Goal: Find specific page/section: Find specific page/section

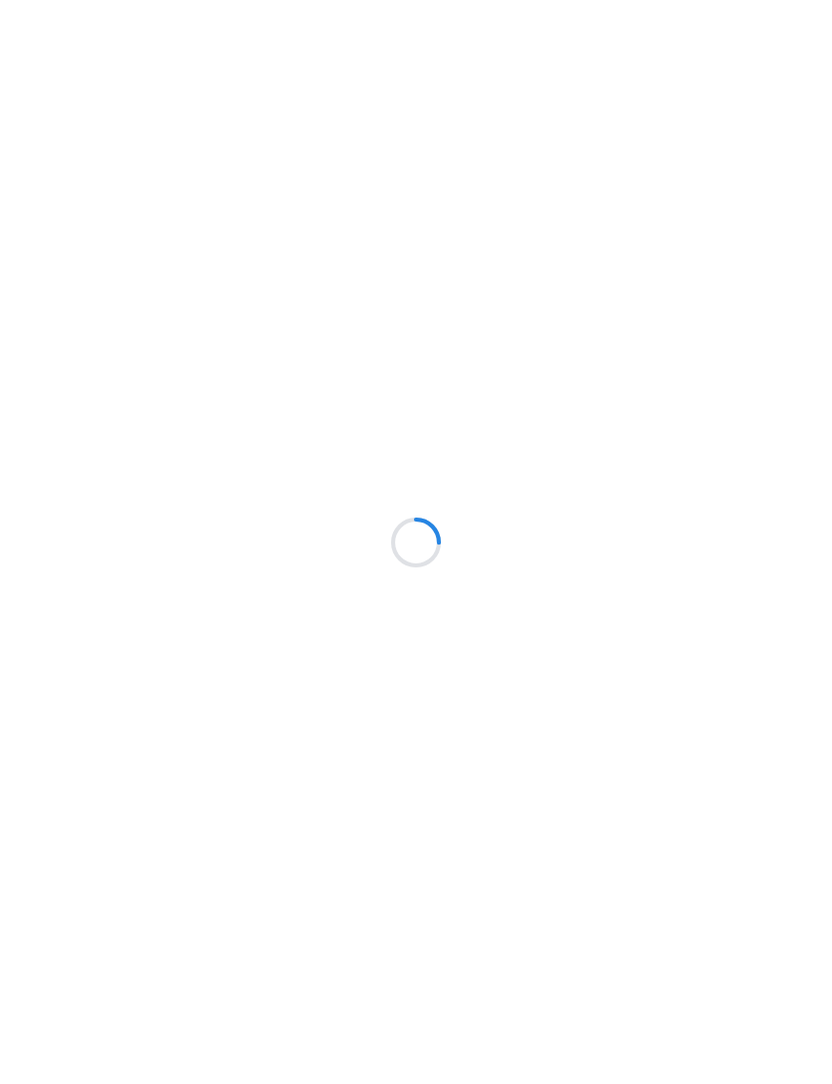
click at [452, 347] on div at bounding box center [416, 542] width 832 height 1084
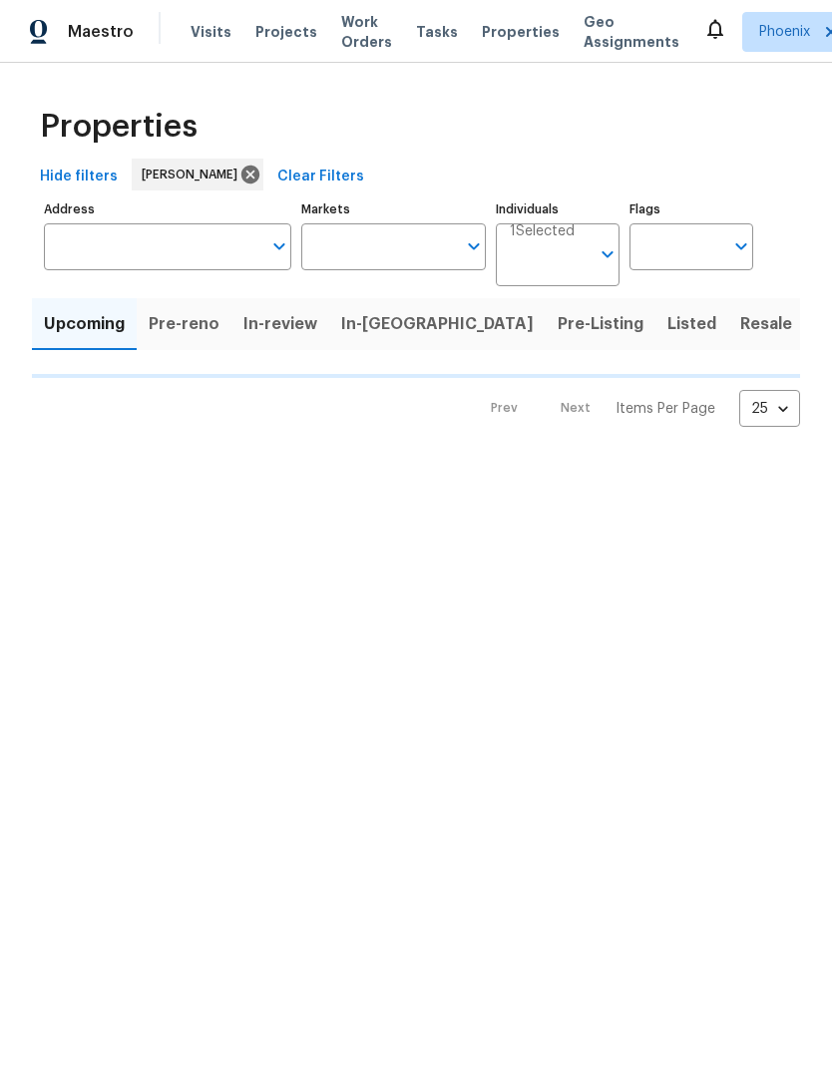
type input "50"
click at [558, 338] on span "Pre-Listing" at bounding box center [601, 324] width 86 height 28
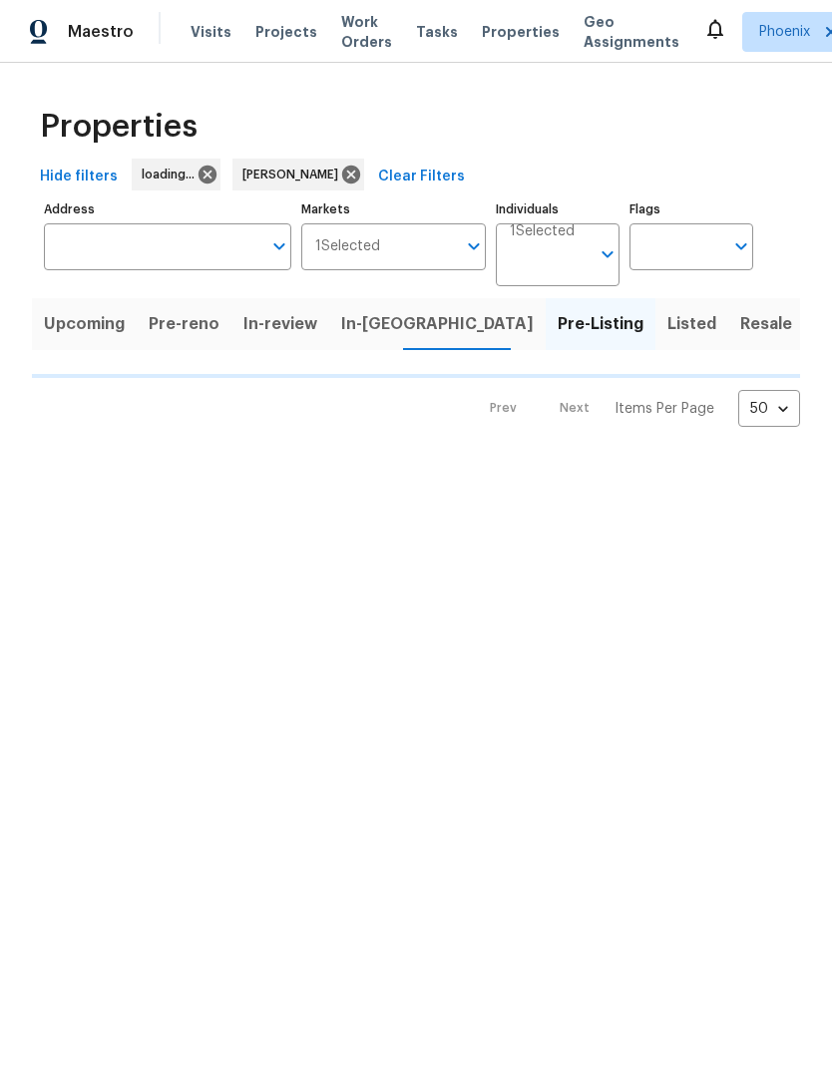
click at [359, 338] on span "In-reno" at bounding box center [437, 324] width 193 height 28
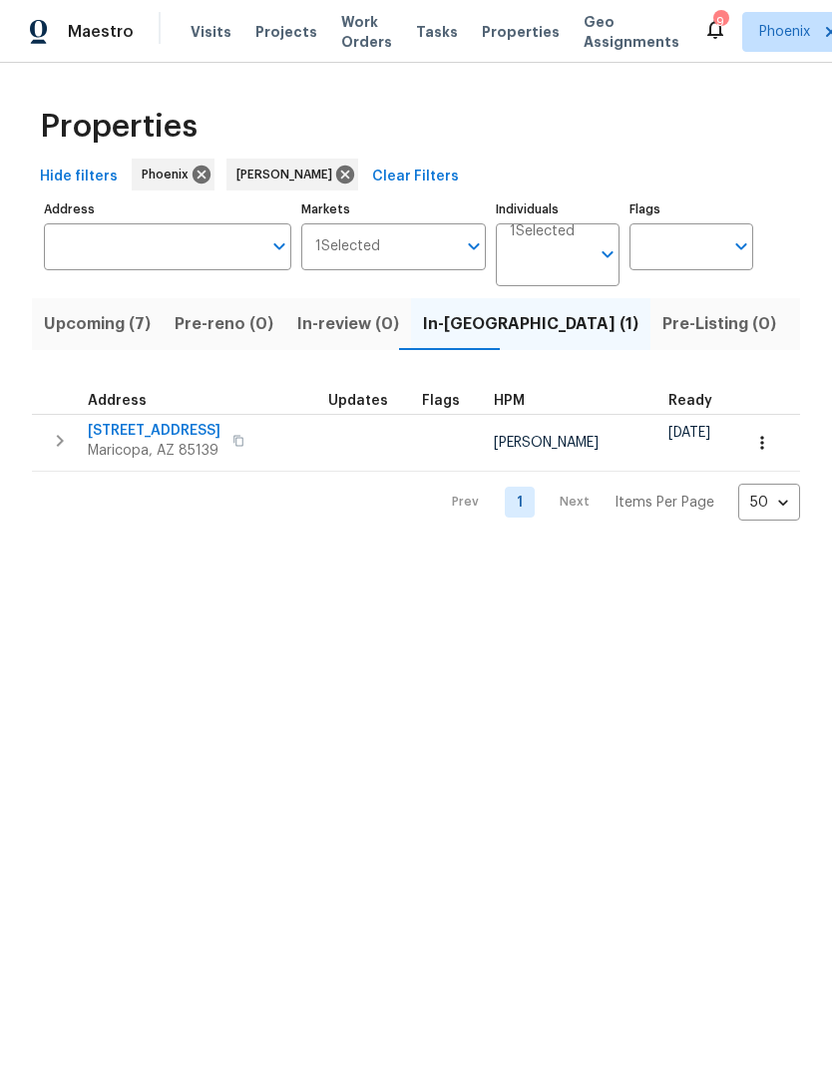
click at [165, 441] on span "[STREET_ADDRESS]" at bounding box center [154, 431] width 133 height 20
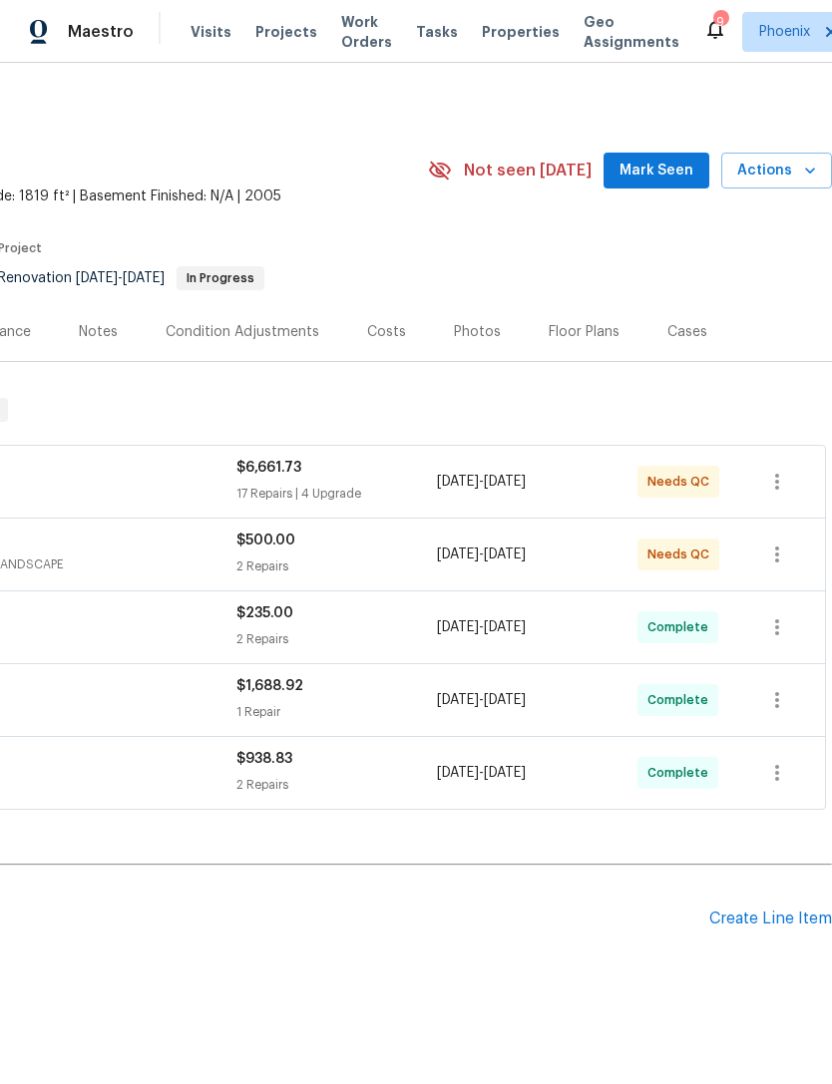
scroll to position [0, 295]
click at [586, 361] on div "Floor Plans" at bounding box center [584, 331] width 119 height 59
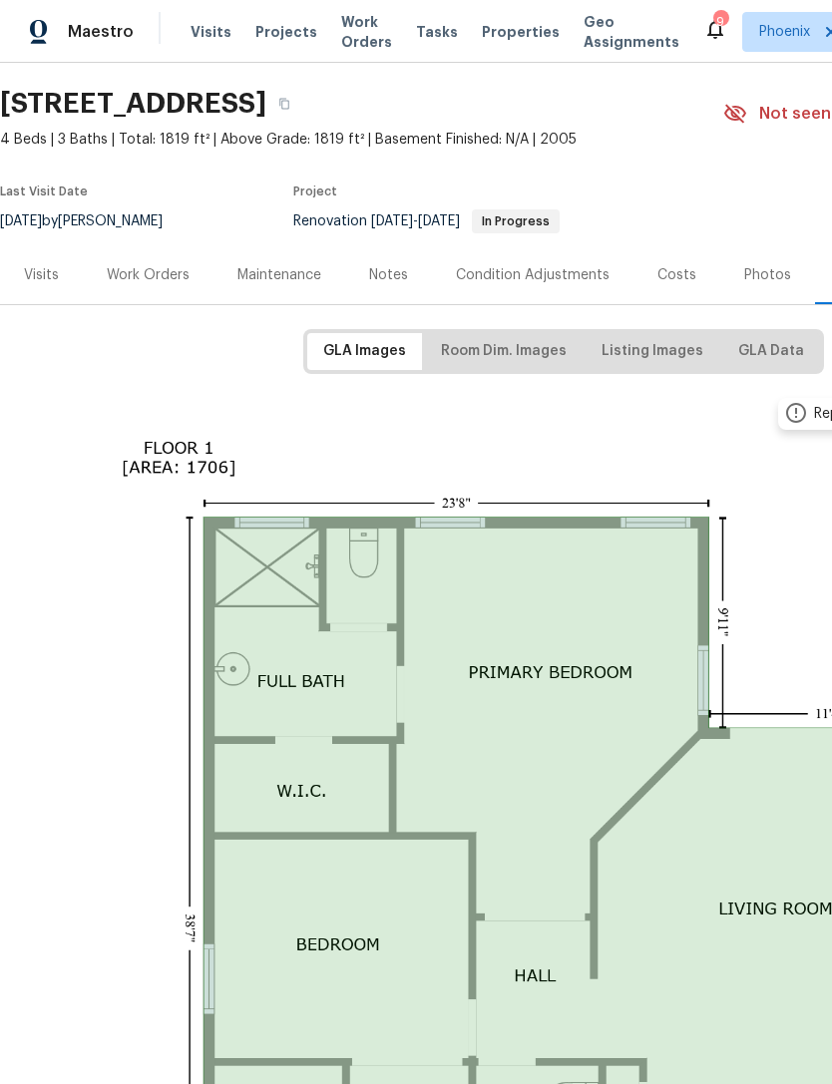
scroll to position [54, 0]
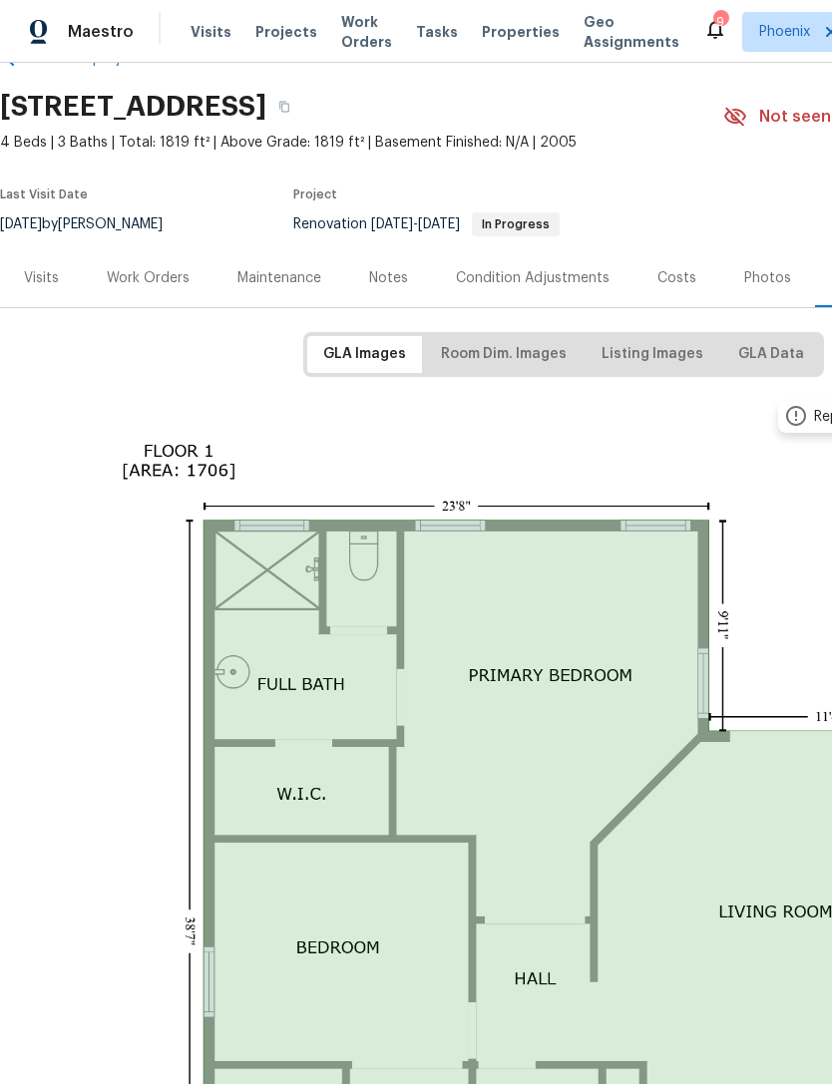
click at [148, 307] on div "Work Orders" at bounding box center [148, 277] width 131 height 59
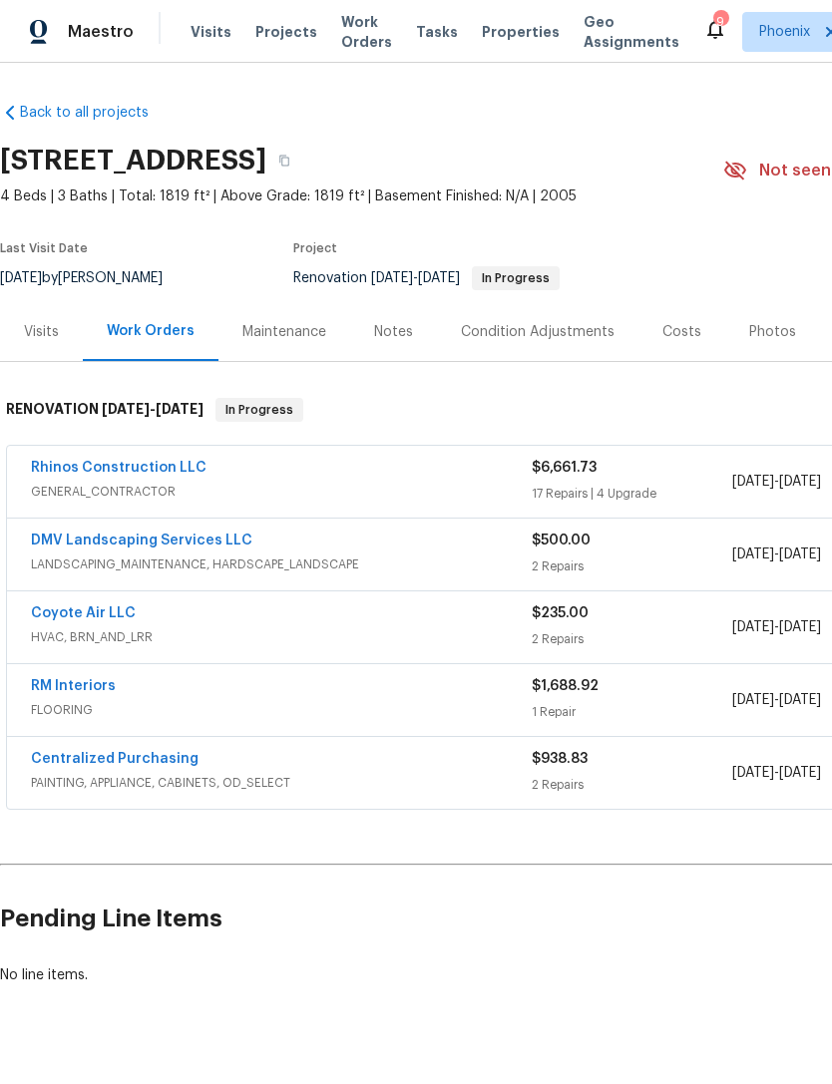
click at [184, 548] on link "DMV Landscaping Services LLC" at bounding box center [141, 541] width 221 height 14
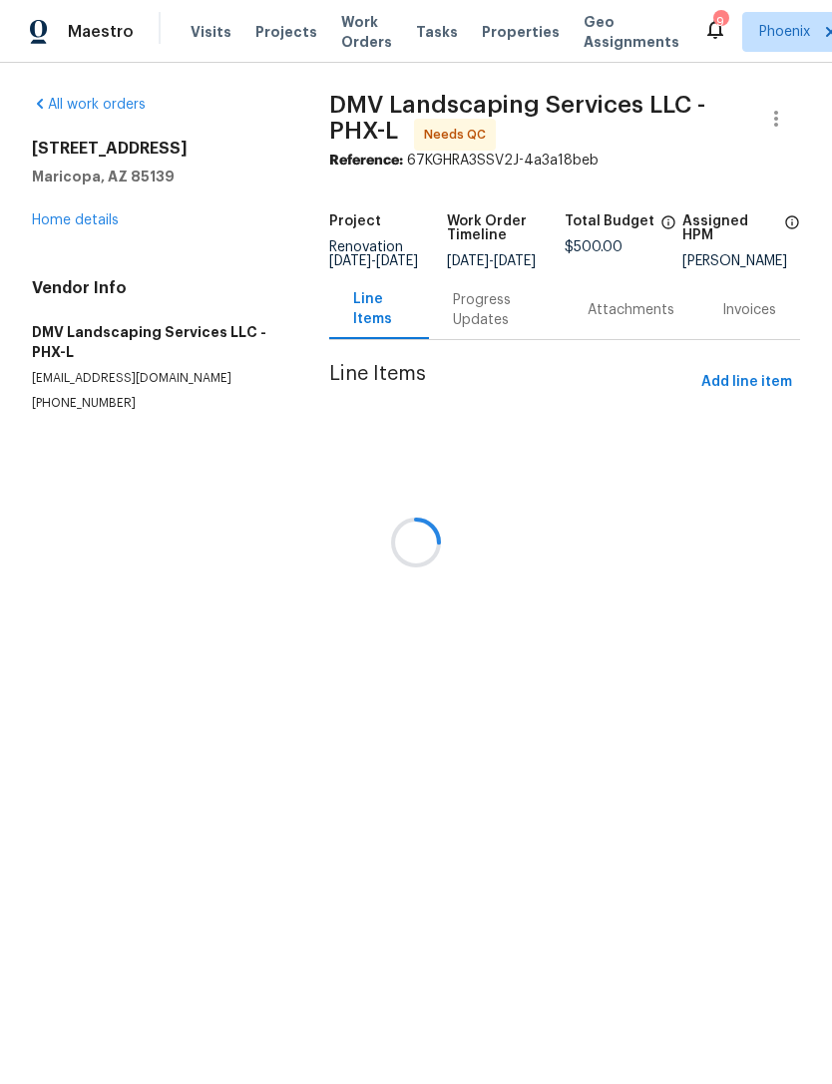
click at [484, 340] on div at bounding box center [416, 542] width 832 height 1084
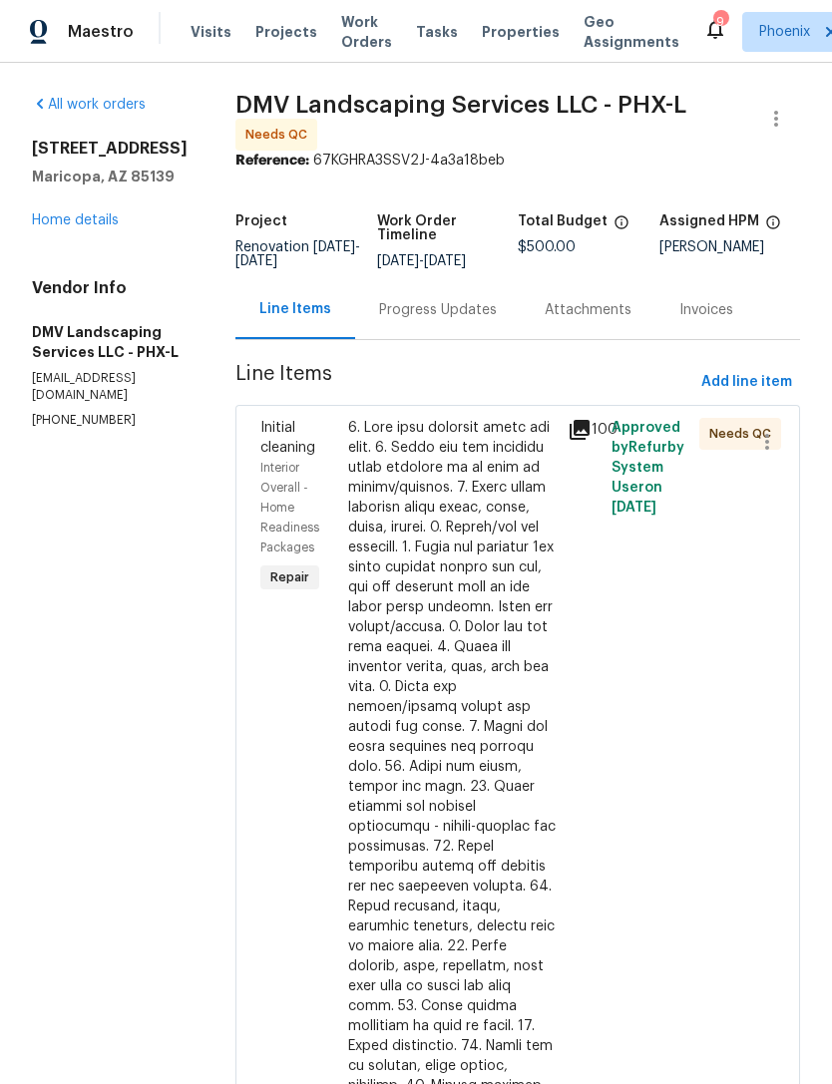
click at [448, 339] on div "Progress Updates" at bounding box center [438, 309] width 166 height 59
